Goal: Task Accomplishment & Management: Use online tool/utility

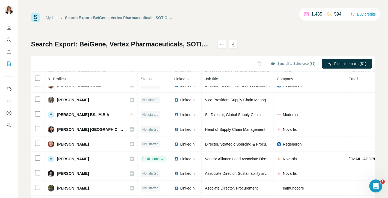
scroll to position [55, 0]
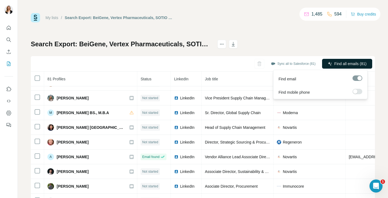
click at [328, 62] on icon "button" at bounding box center [330, 64] width 4 height 4
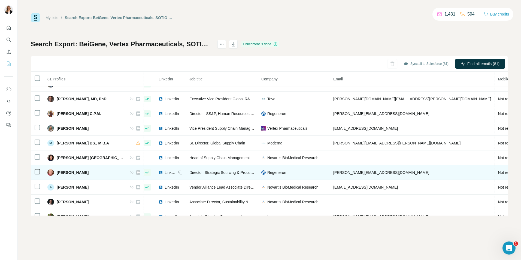
scroll to position [0, 22]
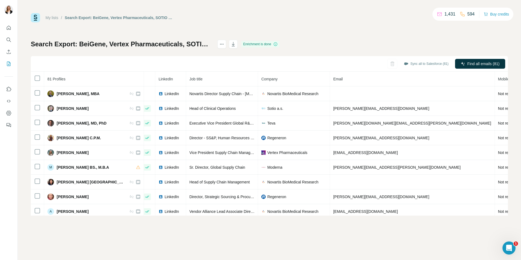
click at [382, 17] on div "My lists / Search Export: BeiGene, Vertex Pharmaceuticals, SOTIO Biotech, Ryvu …" at bounding box center [269, 17] width 477 height 9
click at [388, 63] on icon "button" at bounding box center [463, 64] width 4 height 4
click at [388, 62] on button "Sync all to Salesforce (81)" at bounding box center [426, 64] width 52 height 8
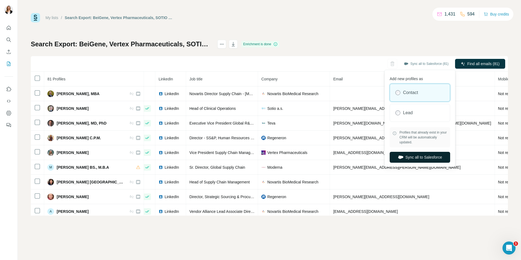
click at [388, 159] on button "Sync all to Salesforce" at bounding box center [420, 157] width 61 height 11
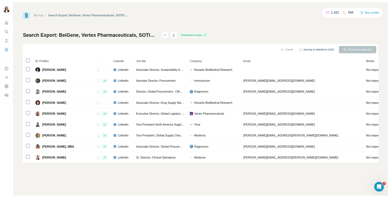
scroll to position [55, 22]
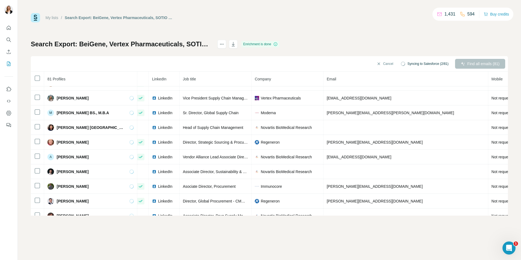
click at [224, 23] on div "My lists / Search Export: BeiGene, Vertex Pharmaceuticals, SOTIO Biotech, Ryvu …" at bounding box center [269, 114] width 477 height 203
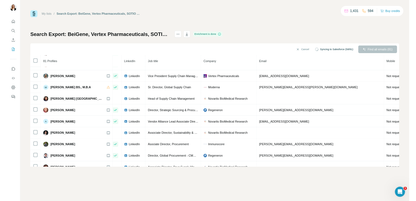
scroll to position [55, 22]
